Goal: Transaction & Acquisition: Purchase product/service

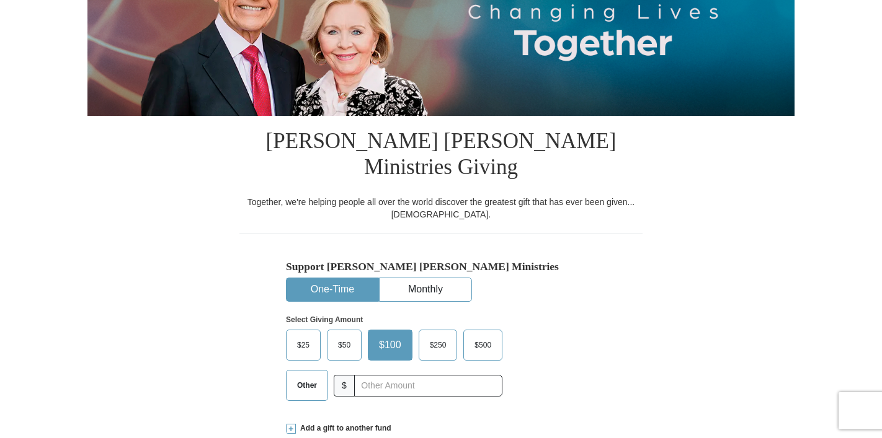
scroll to position [209, 0]
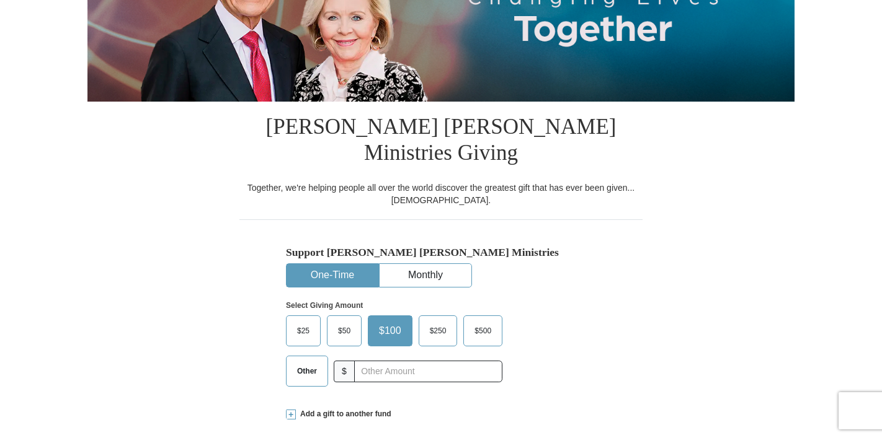
click at [305, 322] on span "$25" at bounding box center [303, 331] width 25 height 19
click at [0, 0] on input "$25" at bounding box center [0, 0] width 0 height 0
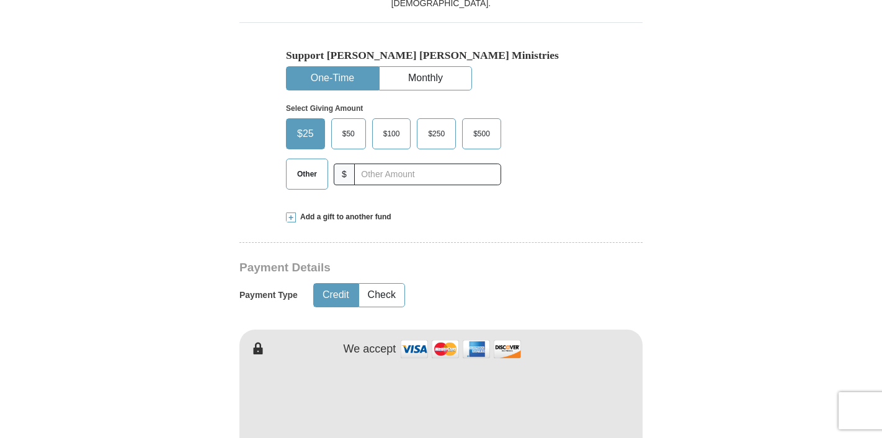
scroll to position [413, 0]
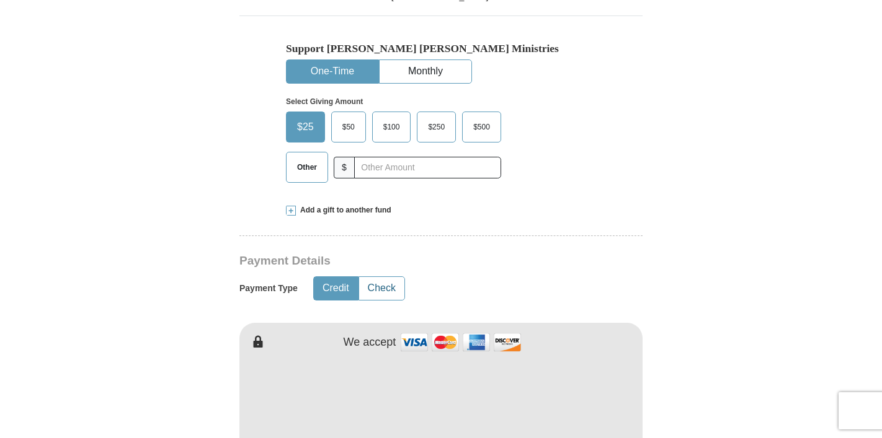
click at [385, 277] on button "Check" at bounding box center [381, 288] width 45 height 23
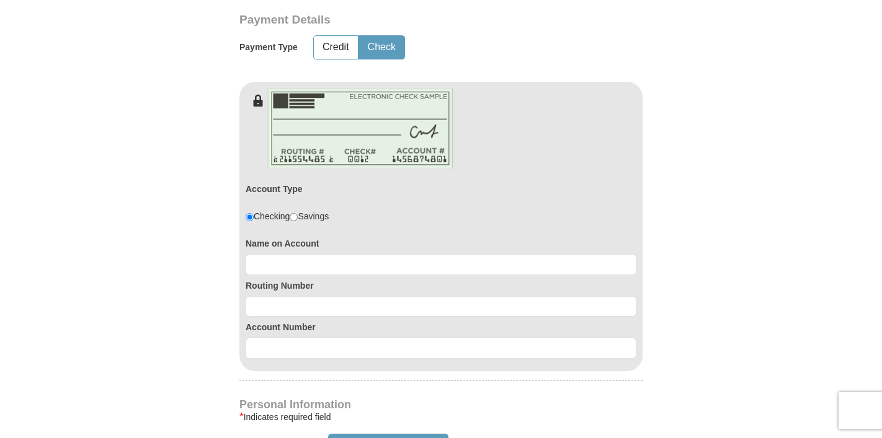
scroll to position [661, 0]
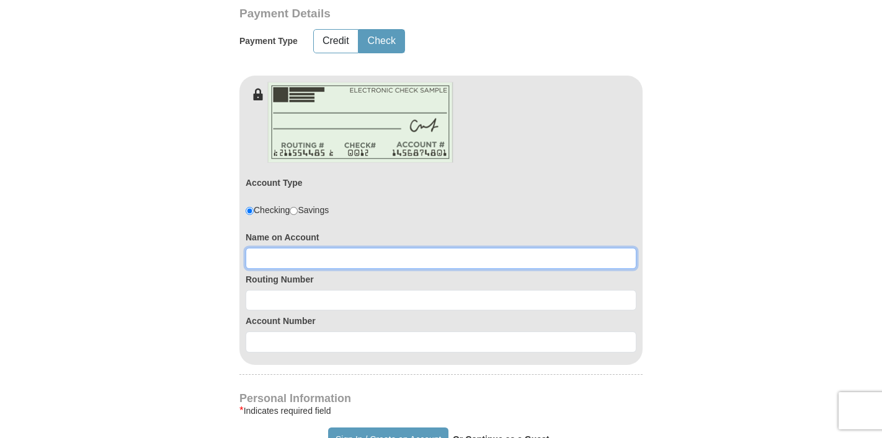
click at [313, 248] on input at bounding box center [441, 258] width 391 height 21
type input "Samantha Harris"
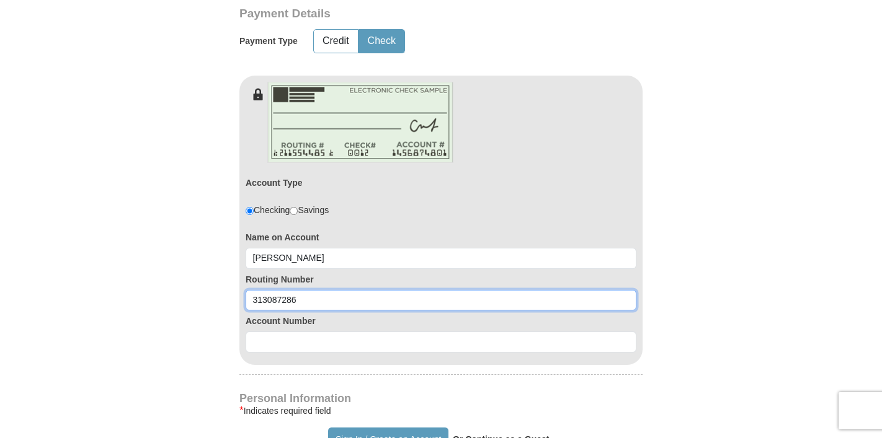
type input "313087286"
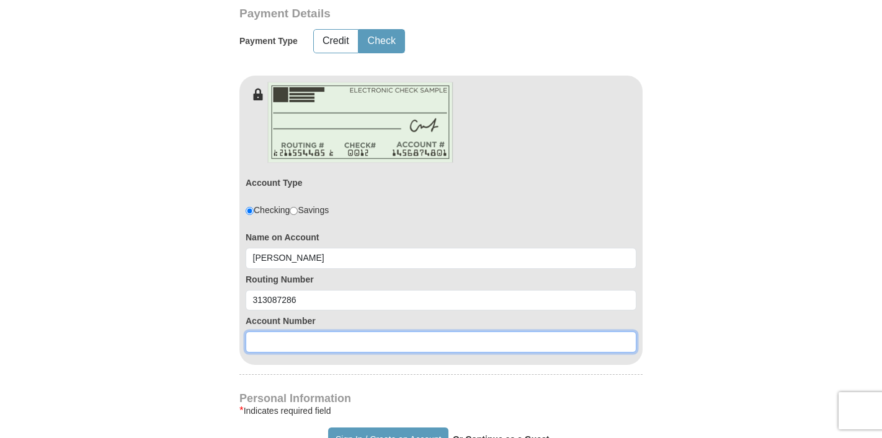
click at [304, 332] on input at bounding box center [441, 342] width 391 height 21
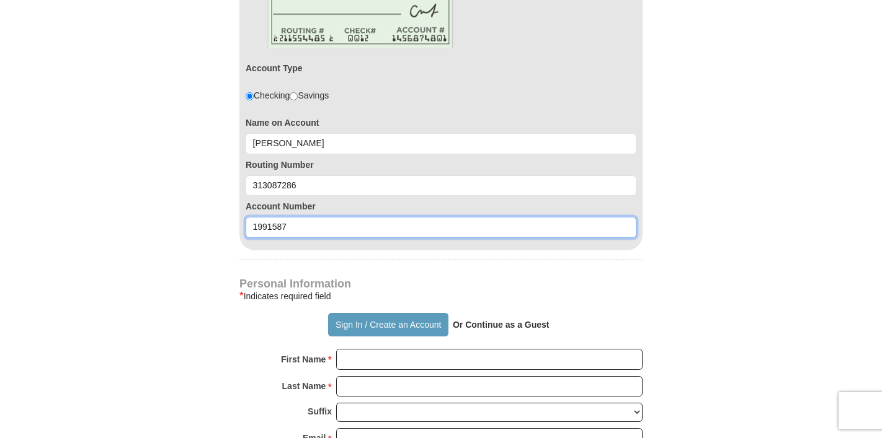
scroll to position [777, 0]
type input "1991587"
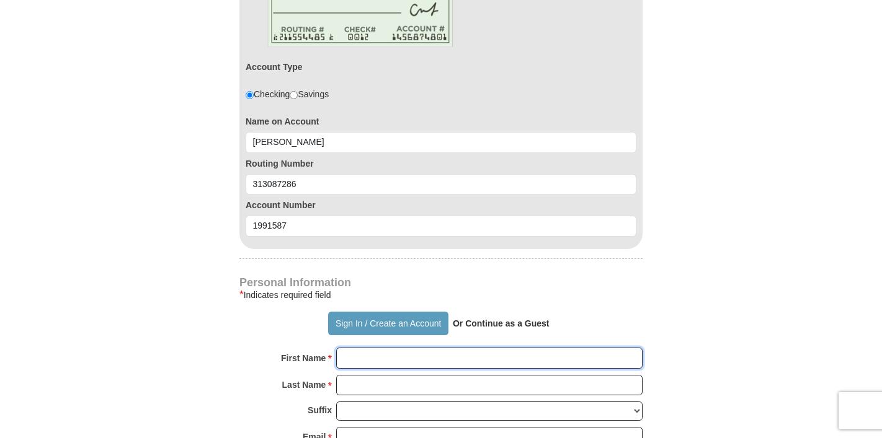
click at [394, 348] on input "First Name *" at bounding box center [489, 358] width 306 height 21
type input "Samantha"
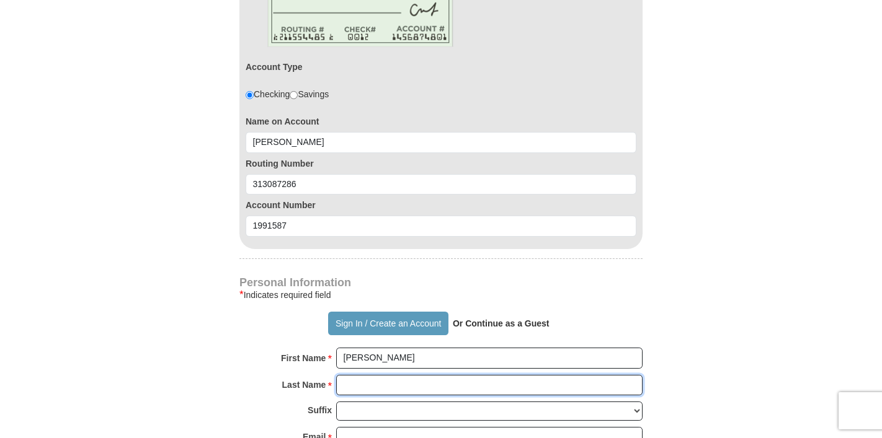
type input "Harris"
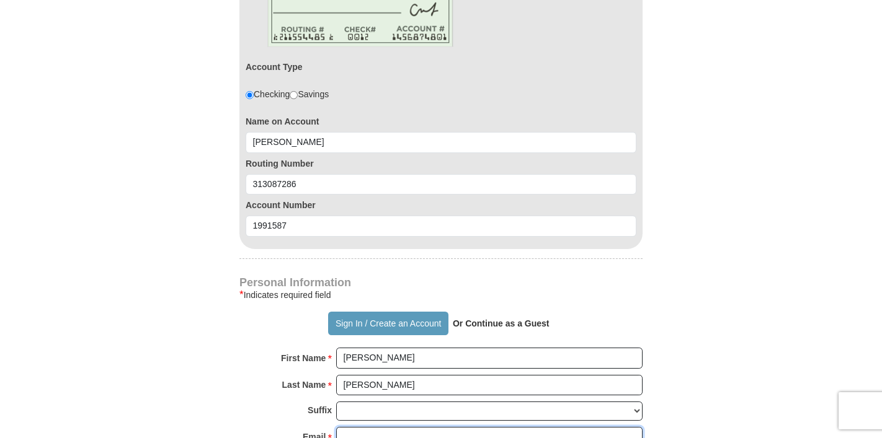
type input "samantha.harris3310@gmail.com"
type input "11827 Santa Fe Trail"
type input "Santa Fe"
select select "TX"
type input "77510"
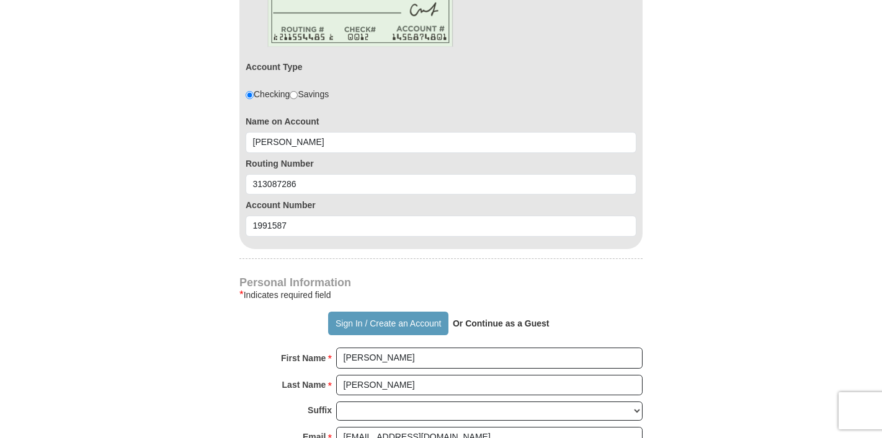
type input "4097713422"
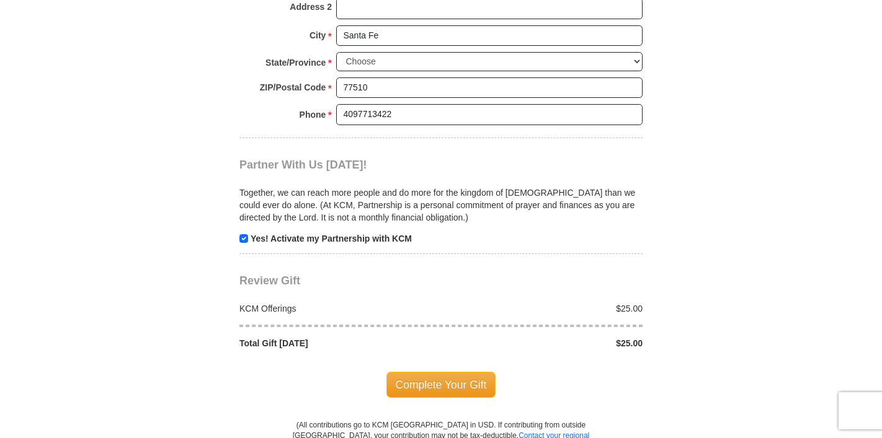
scroll to position [1285, 0]
click at [428, 372] on span "Complete Your Gift" at bounding box center [441, 385] width 110 height 26
